Goal: Information Seeking & Learning: Learn about a topic

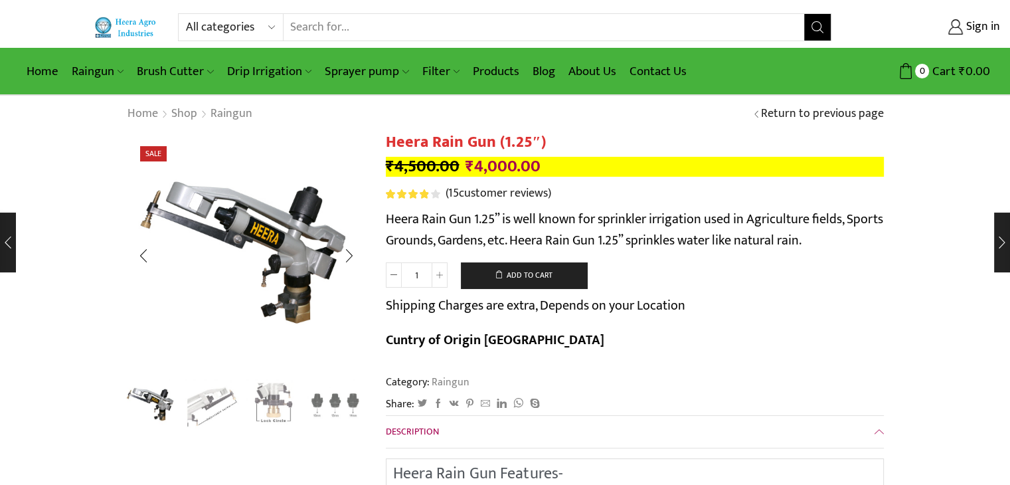
click at [319, 407] on img "4 / 4" at bounding box center [335, 404] width 55 height 55
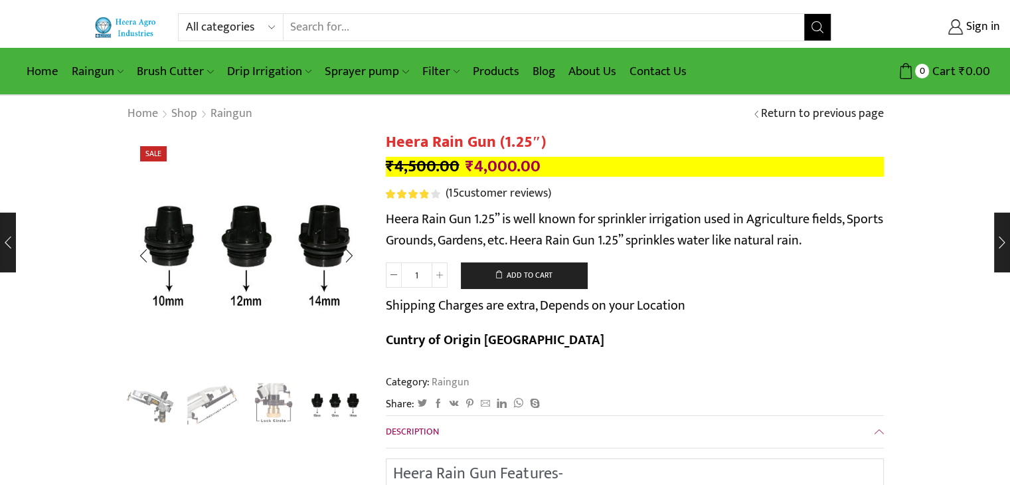
click at [228, 401] on img "2 / 4" at bounding box center [212, 404] width 55 height 55
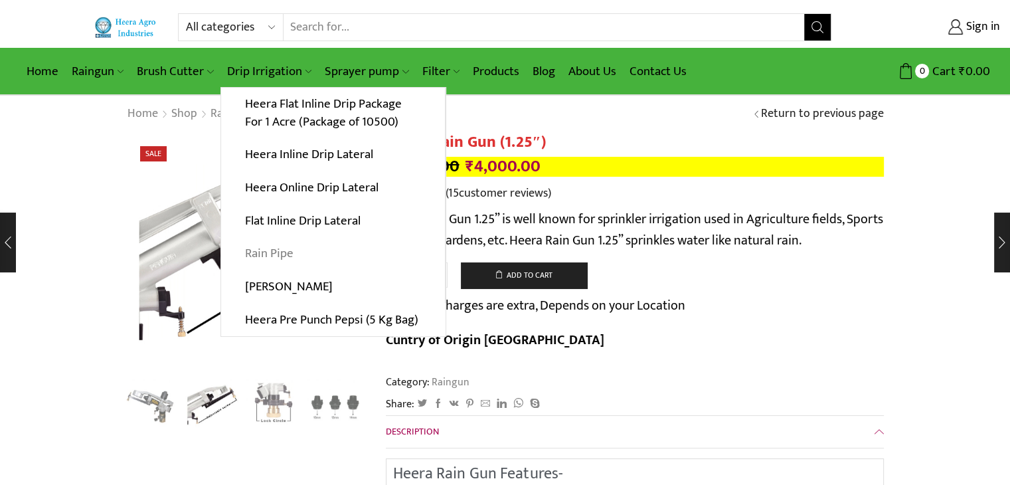
click at [264, 261] on link "Rain Pipe" at bounding box center [333, 253] width 224 height 33
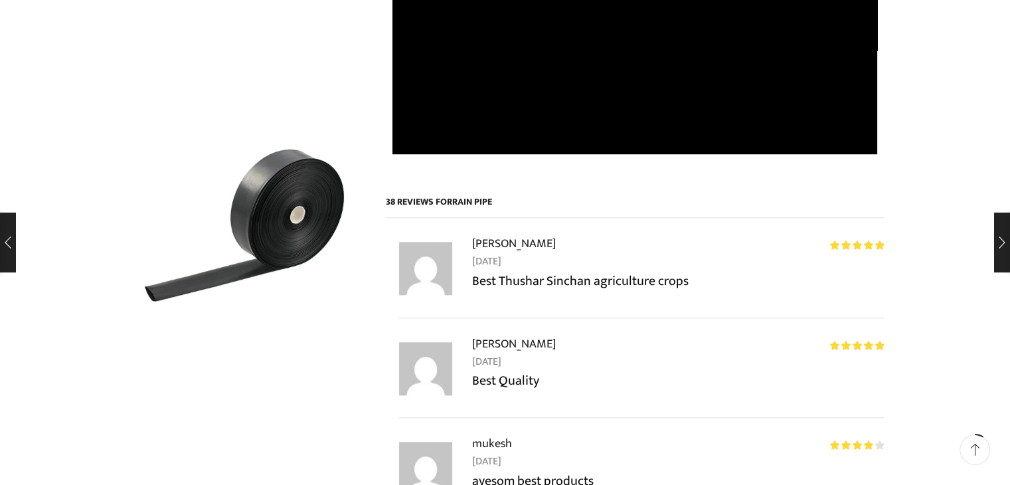
scroll to position [1395, 0]
